Goal: Task Accomplishment & Management: Use online tool/utility

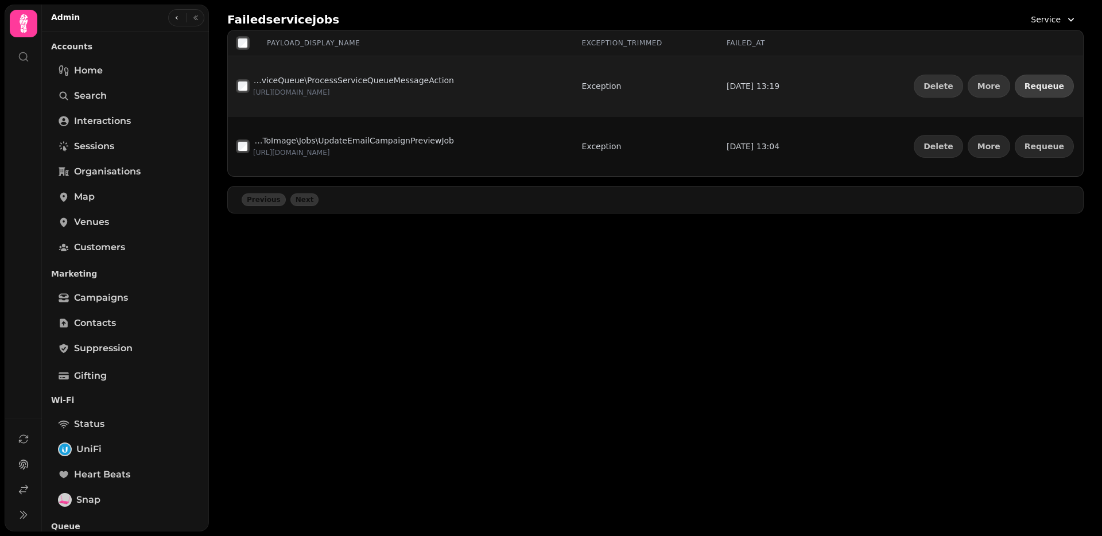
click at [1039, 92] on button "Requeue" at bounding box center [1044, 86] width 59 height 23
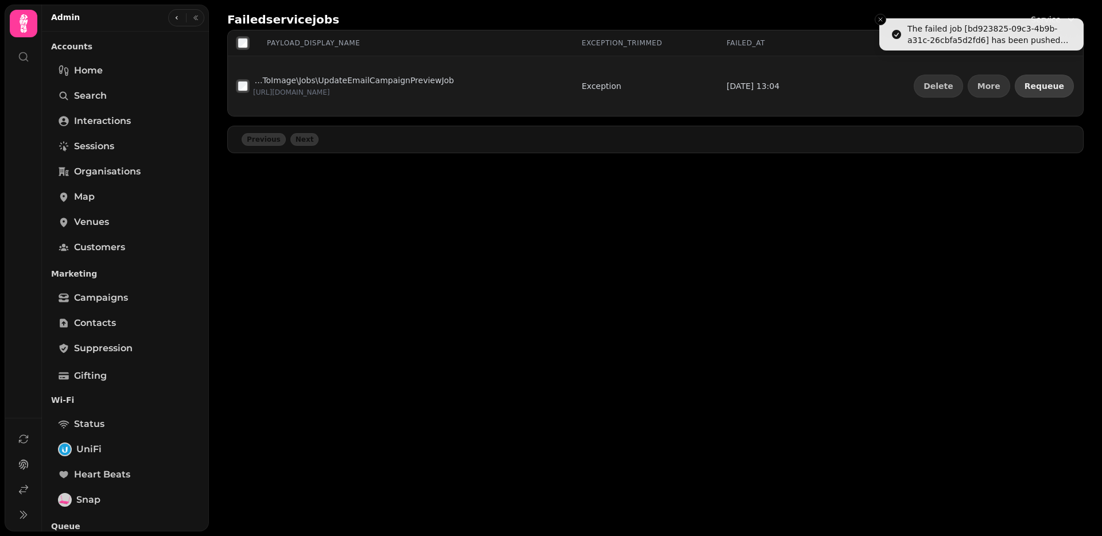
click at [1040, 91] on button "Requeue" at bounding box center [1044, 86] width 59 height 23
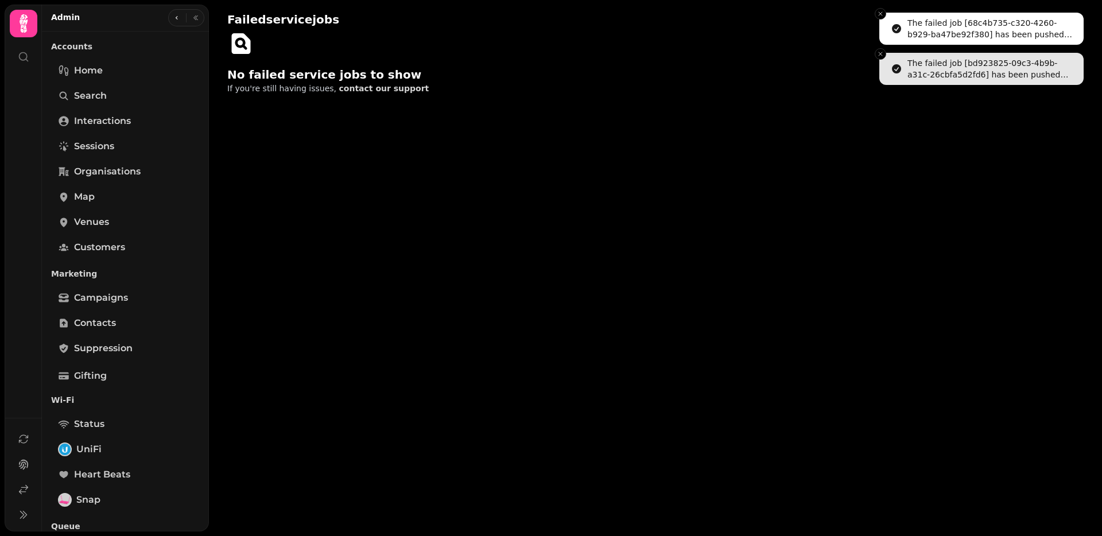
click at [880, 18] on button "Close toast" at bounding box center [880, 13] width 11 height 11
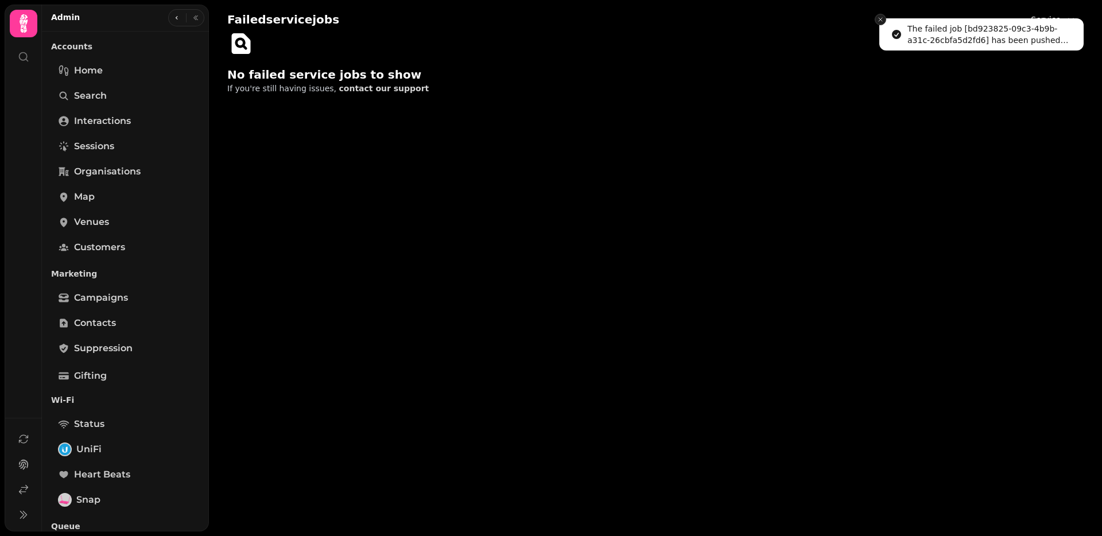
click at [881, 14] on button "Close toast" at bounding box center [880, 19] width 11 height 11
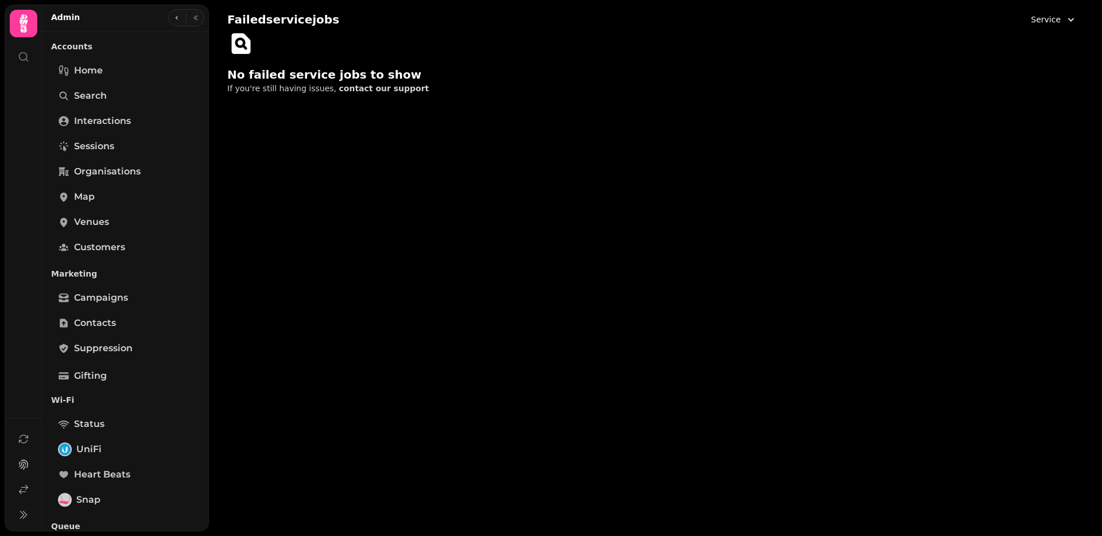
click at [1061, 24] on button "Service" at bounding box center [1054, 19] width 60 height 21
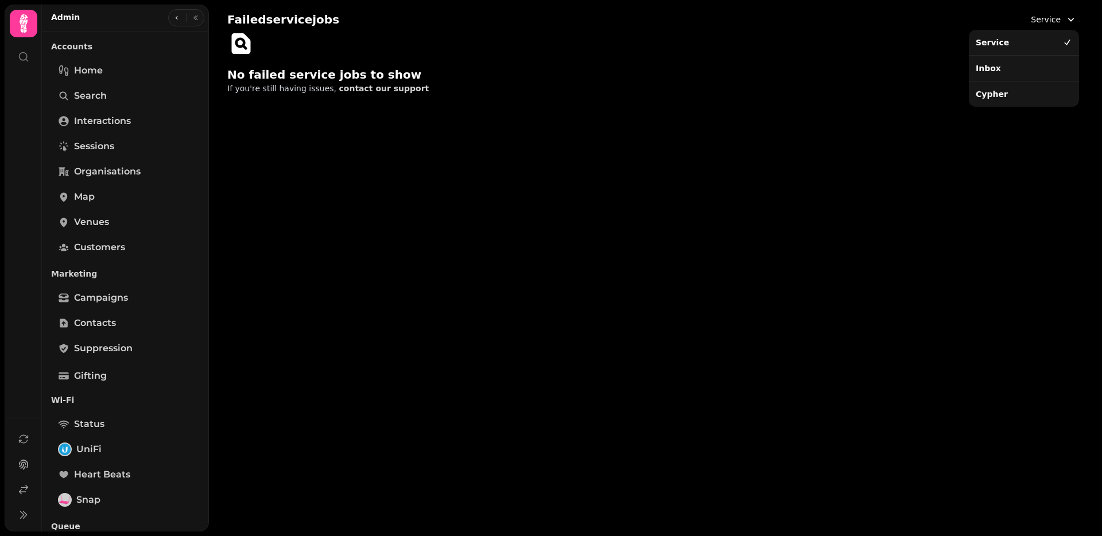
click at [1006, 61] on div "Inbox" at bounding box center [1024, 68] width 106 height 21
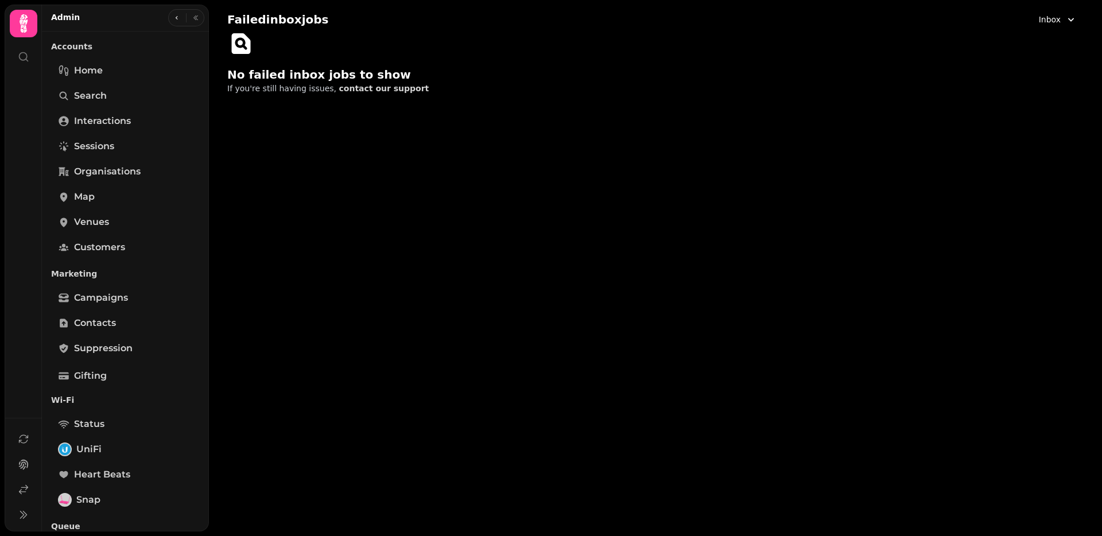
click at [1039, 21] on button "Inbox" at bounding box center [1058, 19] width 52 height 21
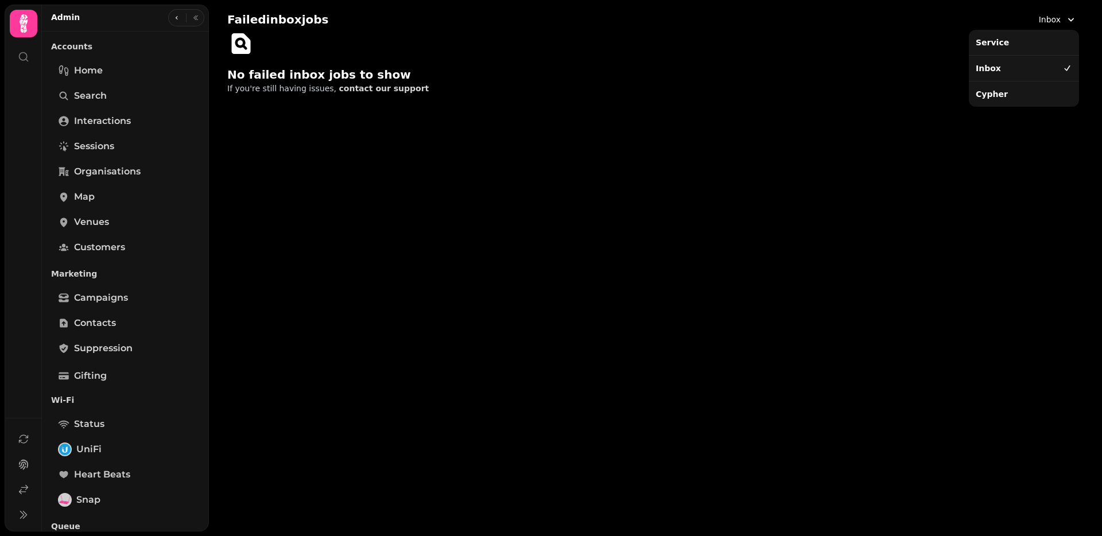
click at [998, 96] on div "Cypher" at bounding box center [1024, 94] width 106 height 21
